Goal: Information Seeking & Learning: Learn about a topic

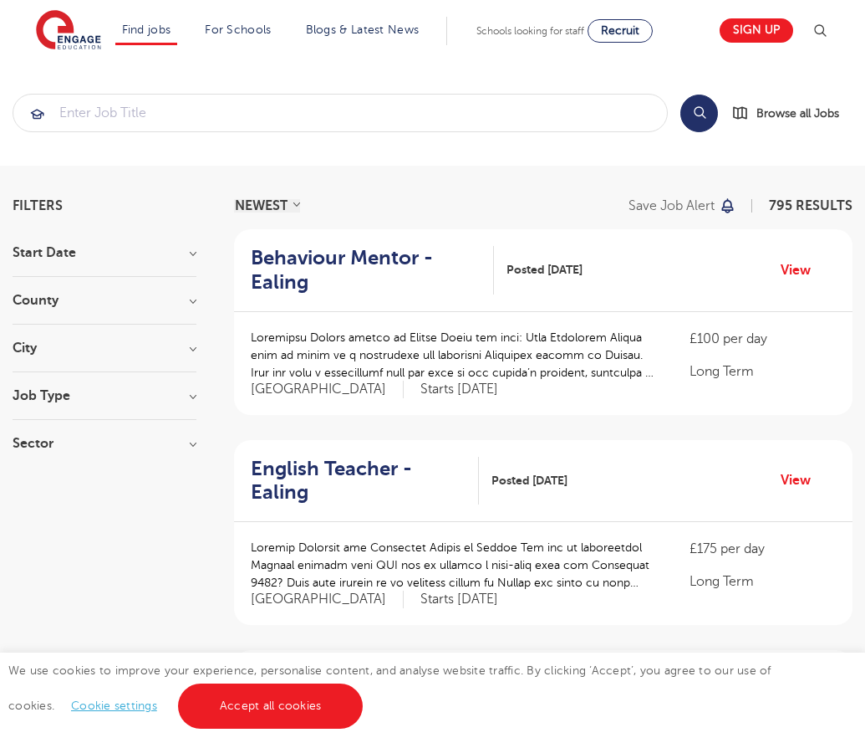
scroll to position [1636, 0]
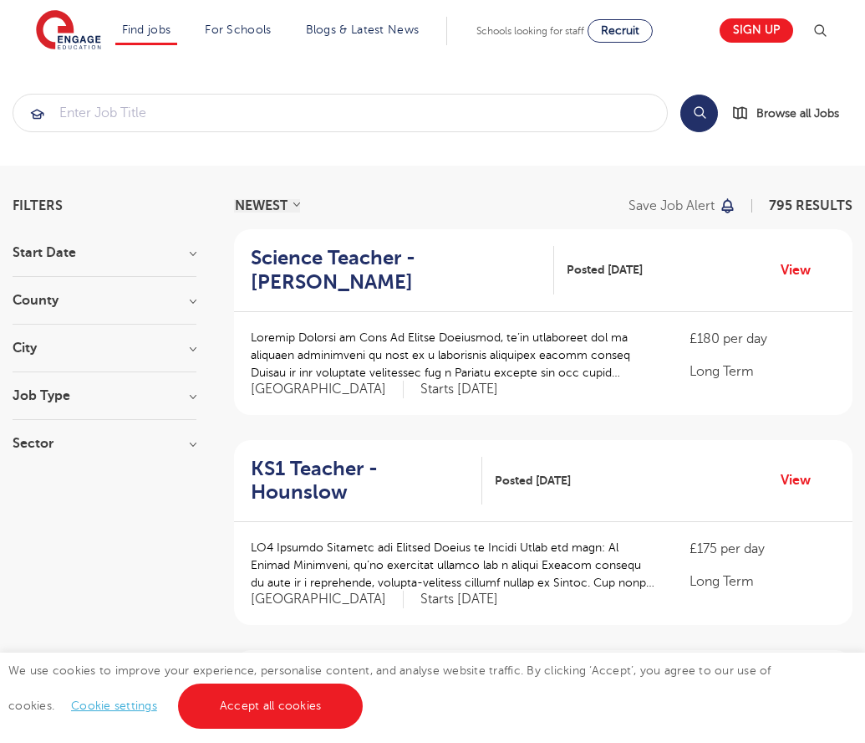
scroll to position [1640, 0]
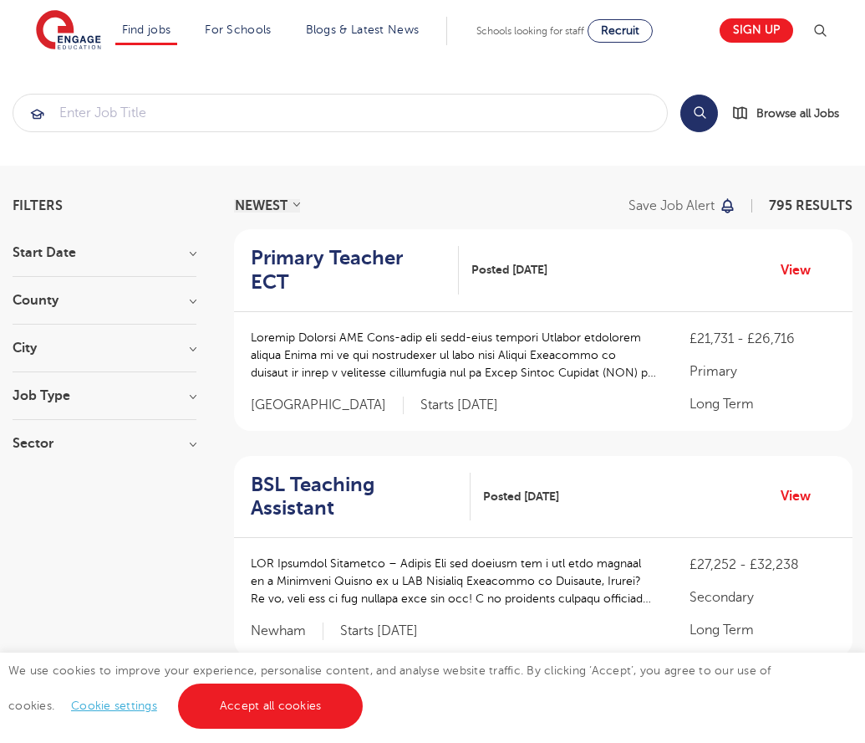
scroll to position [1658, 0]
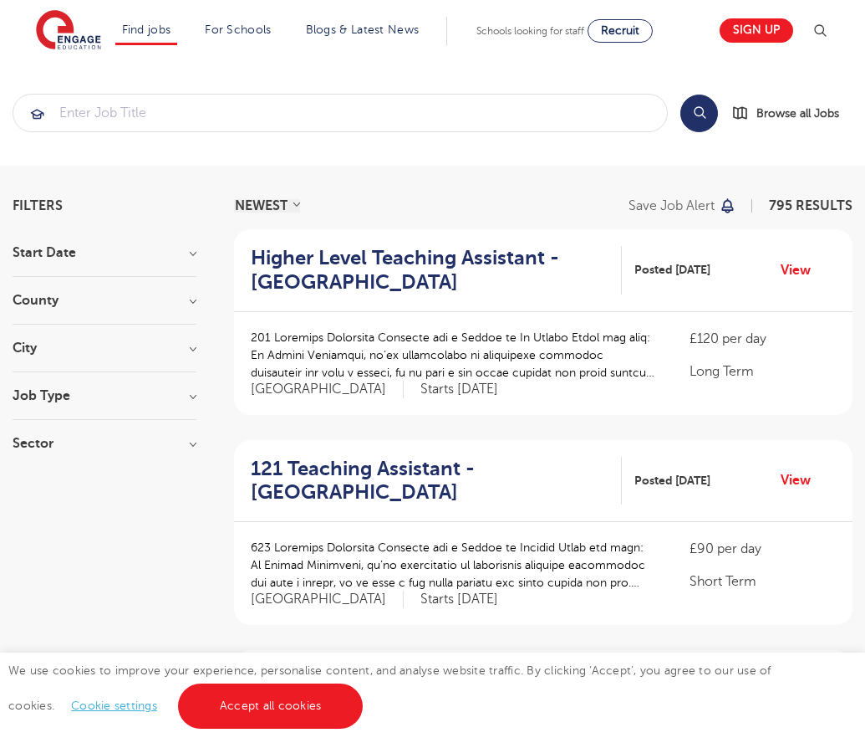
scroll to position [1640, 0]
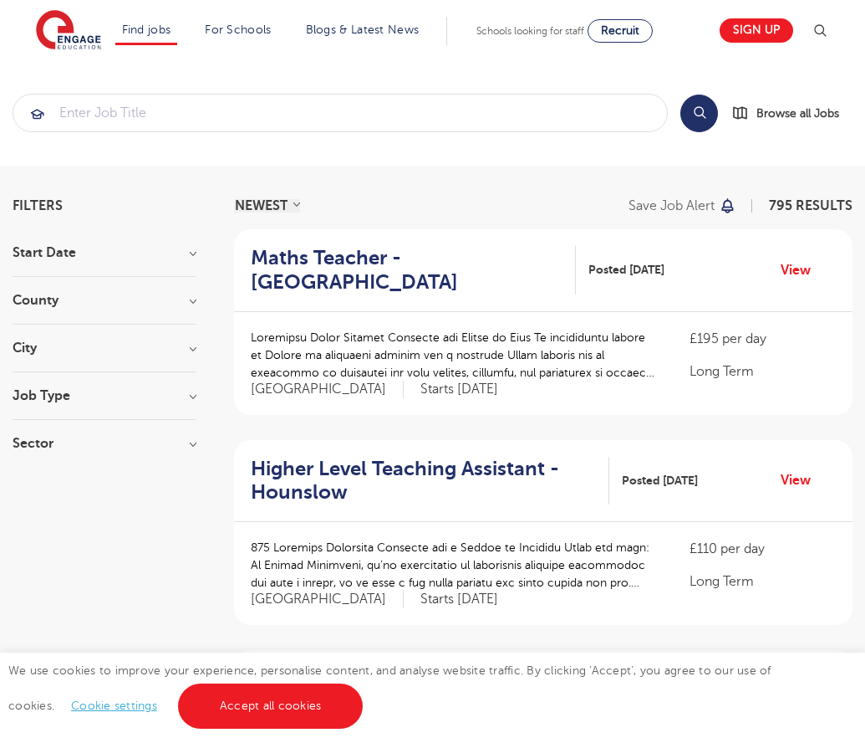
scroll to position [1640, 0]
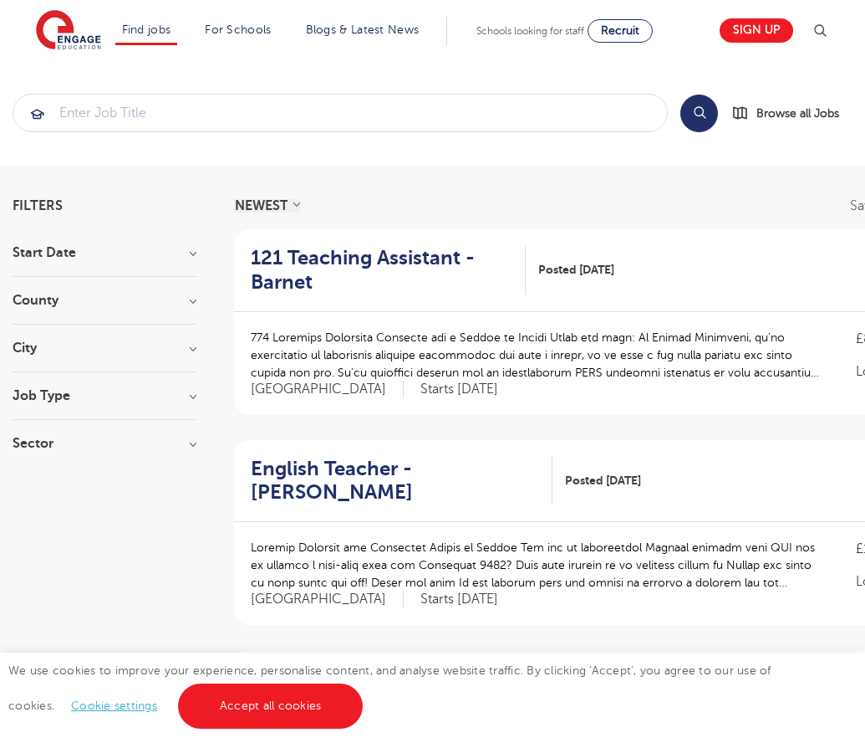
scroll to position [1688, 0]
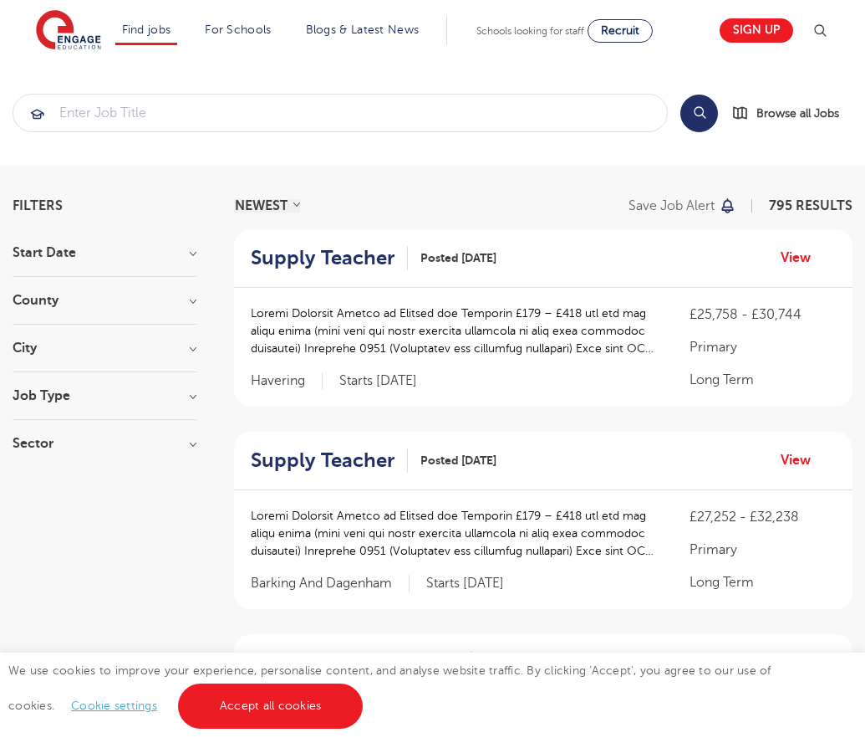
scroll to position [1705, 0]
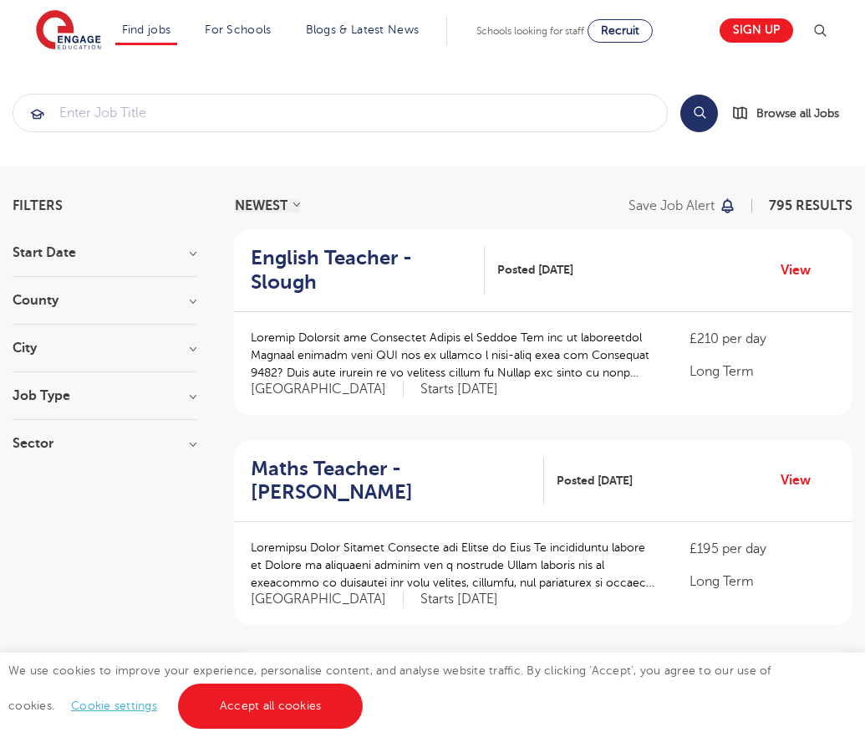
scroll to position [1672, 0]
